Goal: Find specific page/section: Find specific page/section

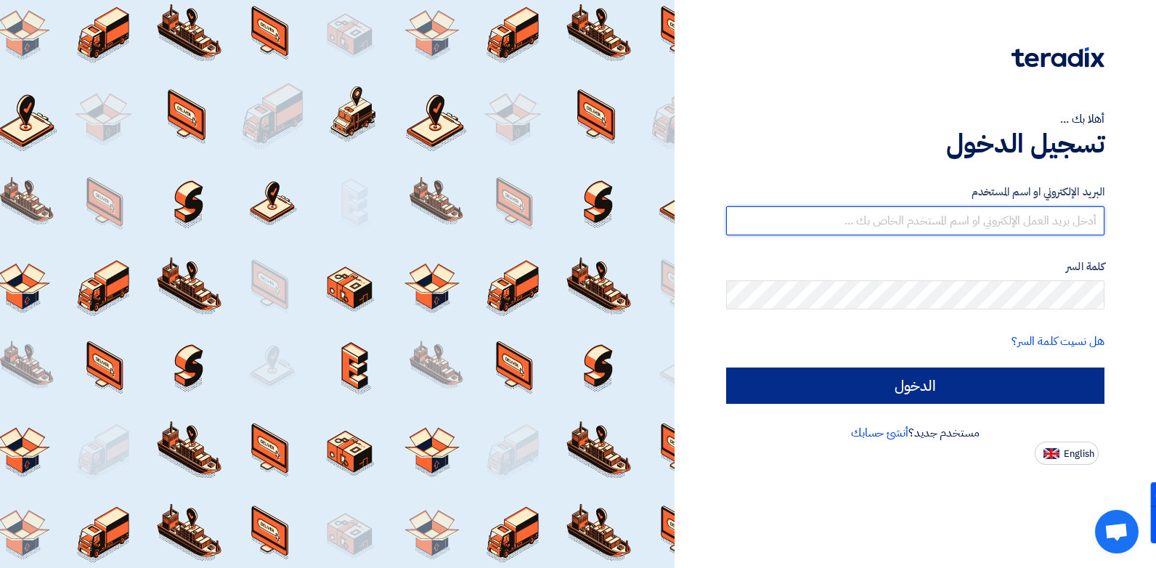
type input "[EMAIL_ADDRESS][DOMAIN_NAME]"
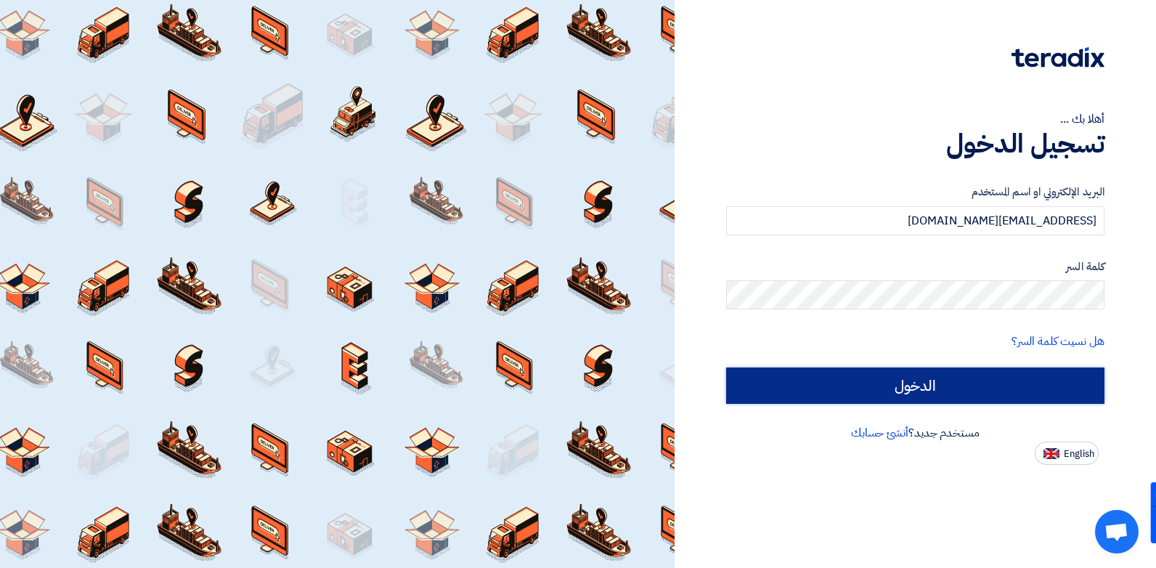
click at [915, 380] on input "الدخول" at bounding box center [915, 386] width 378 height 36
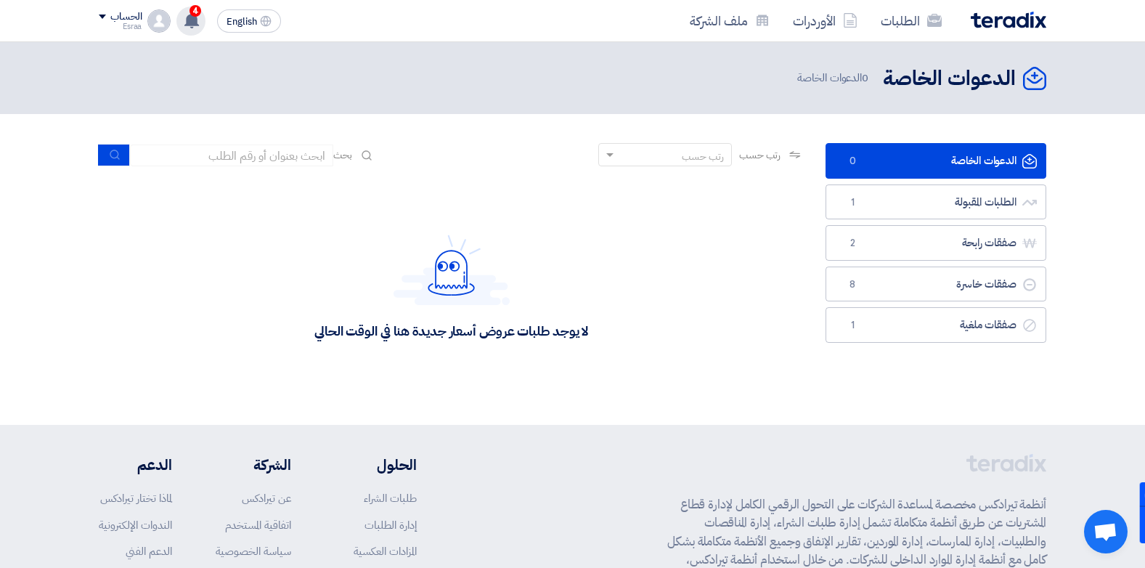
click at [200, 10] on span "4" at bounding box center [196, 11] width 12 height 12
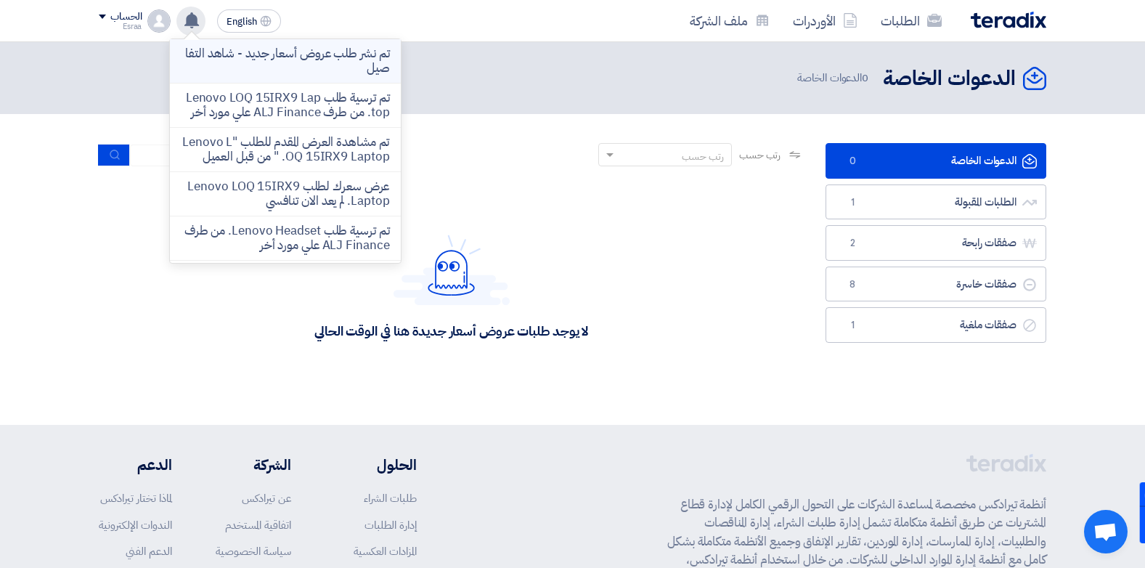
click at [219, 65] on p "تم نشر طلب عروض أسعار جديد - شاهد التفاصيل" at bounding box center [286, 60] width 208 height 29
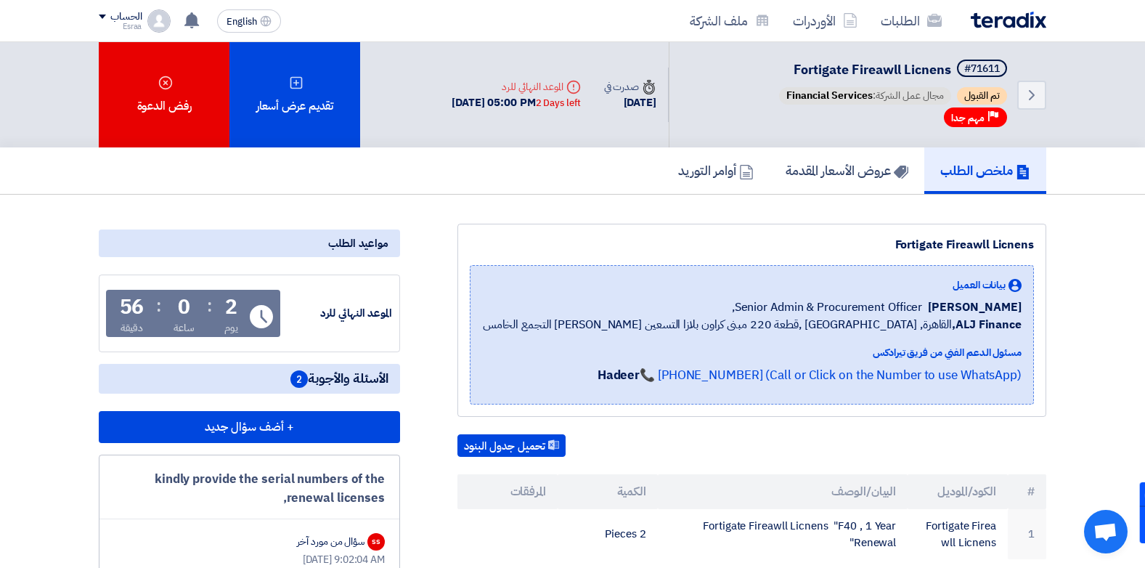
scroll to position [1, 0]
